Goal: Information Seeking & Learning: Compare options

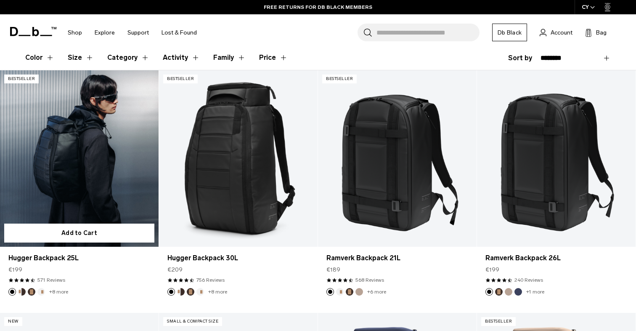
scroll to position [146, 0]
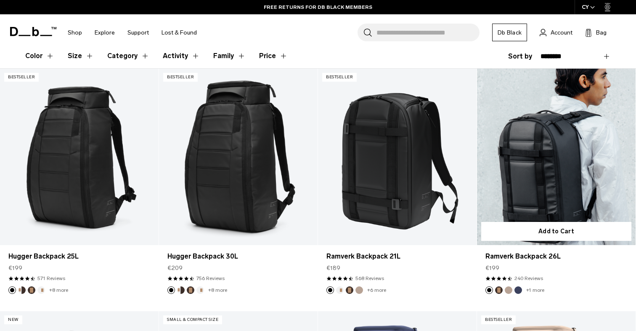
click at [501, 195] on link "Ramverk Backpack 26L" at bounding box center [556, 157] width 159 height 176
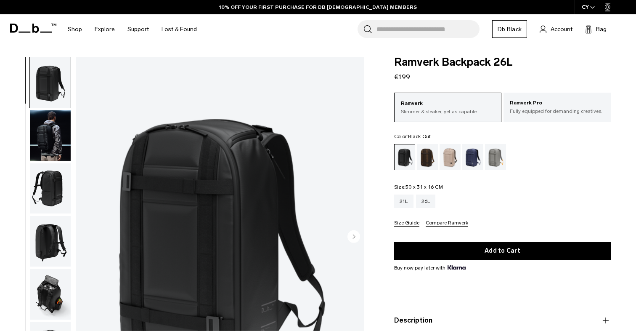
click at [42, 141] on img "button" at bounding box center [50, 135] width 41 height 50
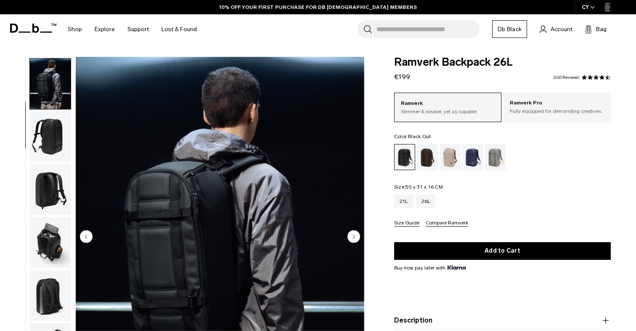
scroll to position [53, 0]
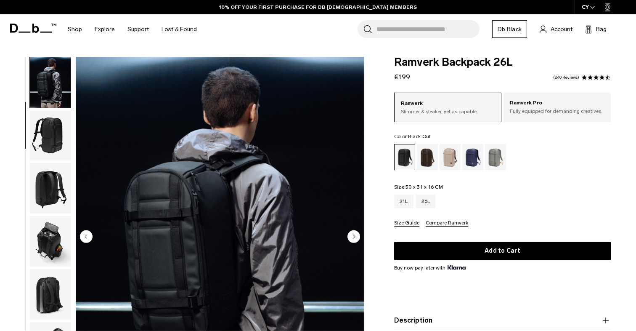
click at [43, 162] on ul at bounding box center [50, 237] width 42 height 361
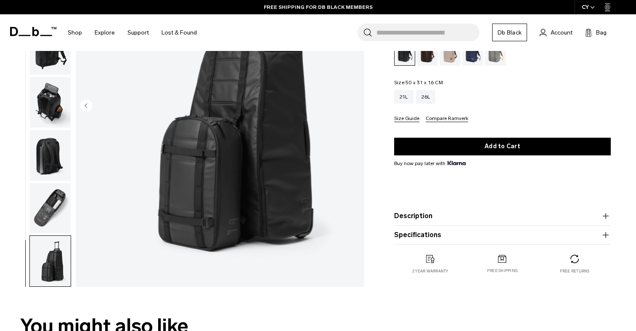
scroll to position [133, 0]
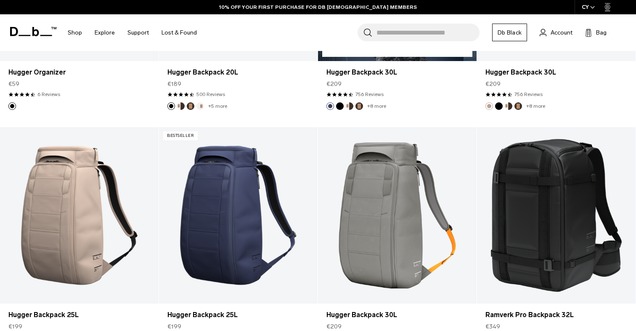
scroll to position [585, 0]
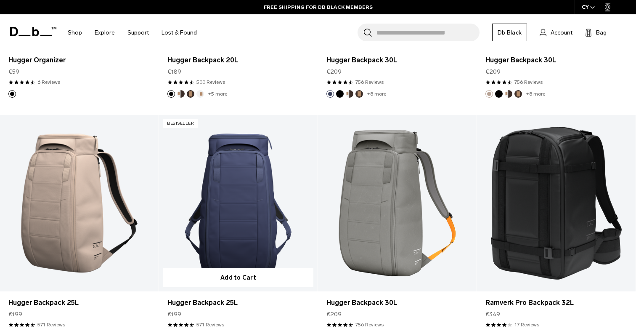
click at [316, 176] on link "Hugger Backpack 25L" at bounding box center [238, 203] width 159 height 176
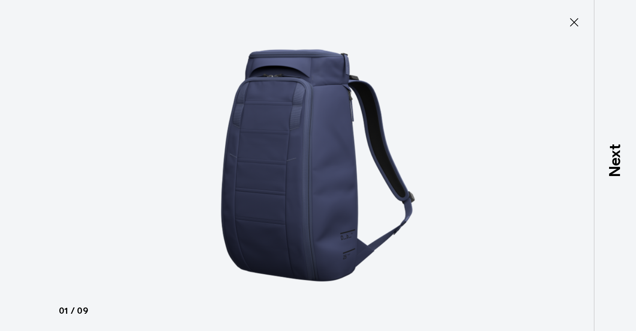
type button "Close"
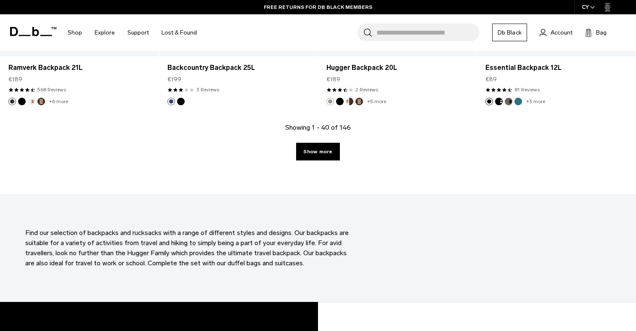
scroll to position [2511, 0]
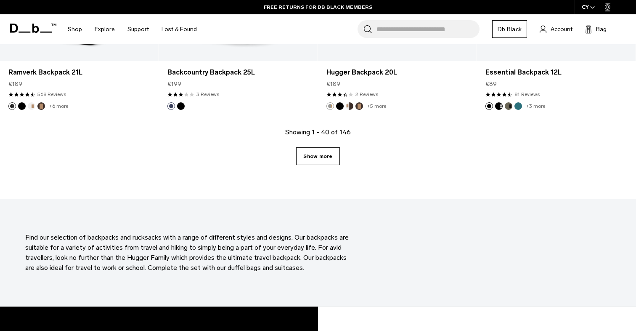
click at [317, 149] on link "Show more" at bounding box center [317, 156] width 43 height 18
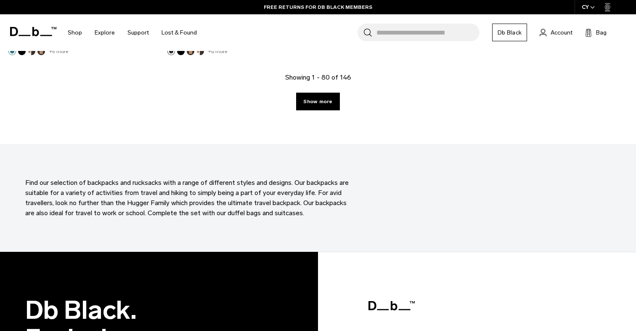
scroll to position [4997, 0]
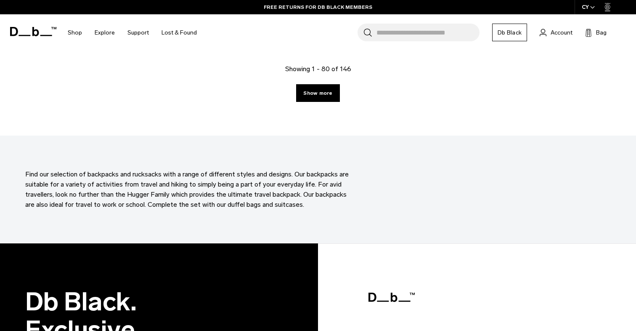
click at [316, 102] on div "Showing 1 - 80 of 146 Show more" at bounding box center [318, 100] width 636 height 72
click at [313, 95] on link "Show more" at bounding box center [317, 93] width 43 height 18
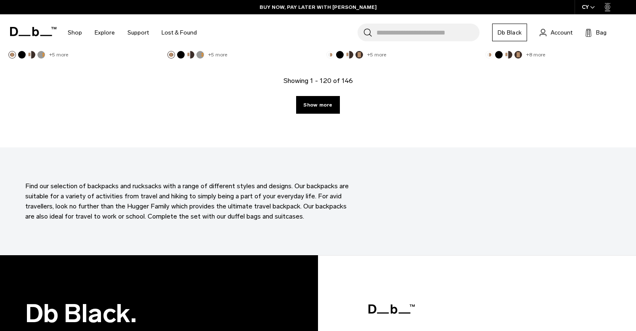
scroll to position [7444, 0]
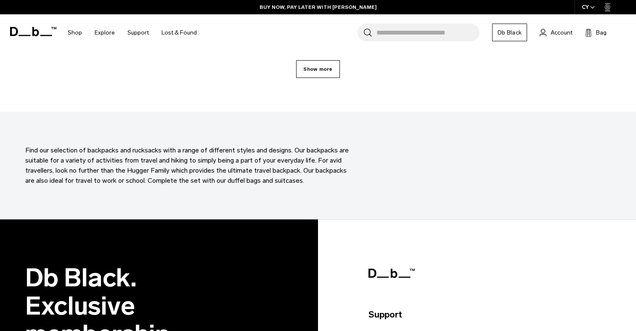
click at [308, 66] on link "Show more" at bounding box center [317, 69] width 43 height 18
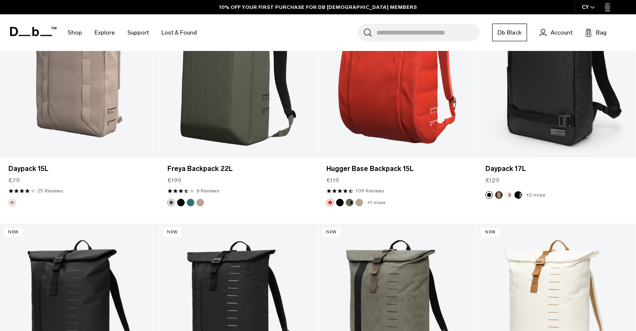
scroll to position [8385, 0]
